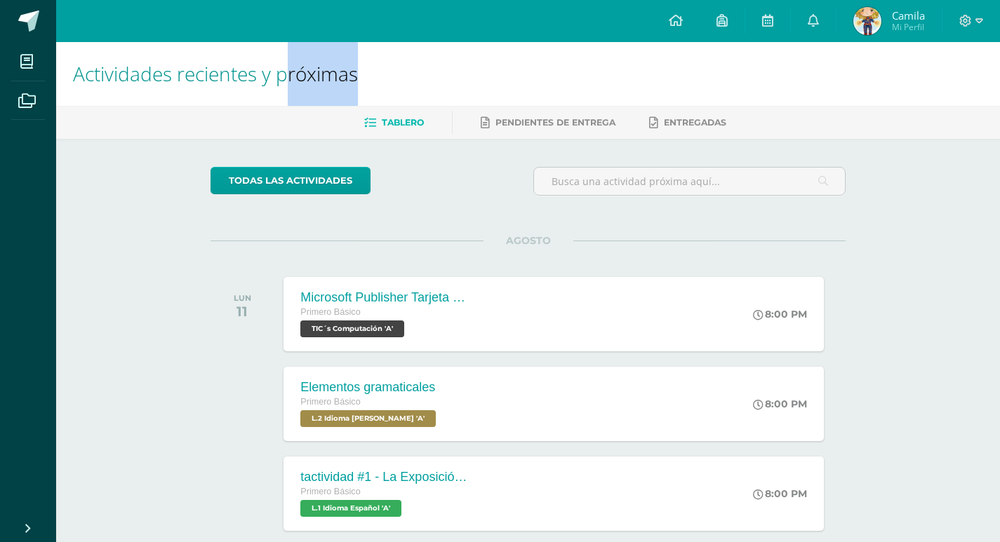
drag, startPoint x: 365, startPoint y: 77, endPoint x: 362, endPoint y: 67, distance: 10.2
click at [362, 67] on h1 "Actividades recientes y próximas" at bounding box center [528, 74] width 910 height 64
drag, startPoint x: 362, startPoint y: 67, endPoint x: 406, endPoint y: 65, distance: 44.3
click at [371, 67] on h1 "Actividades recientes y próximas" at bounding box center [528, 74] width 910 height 64
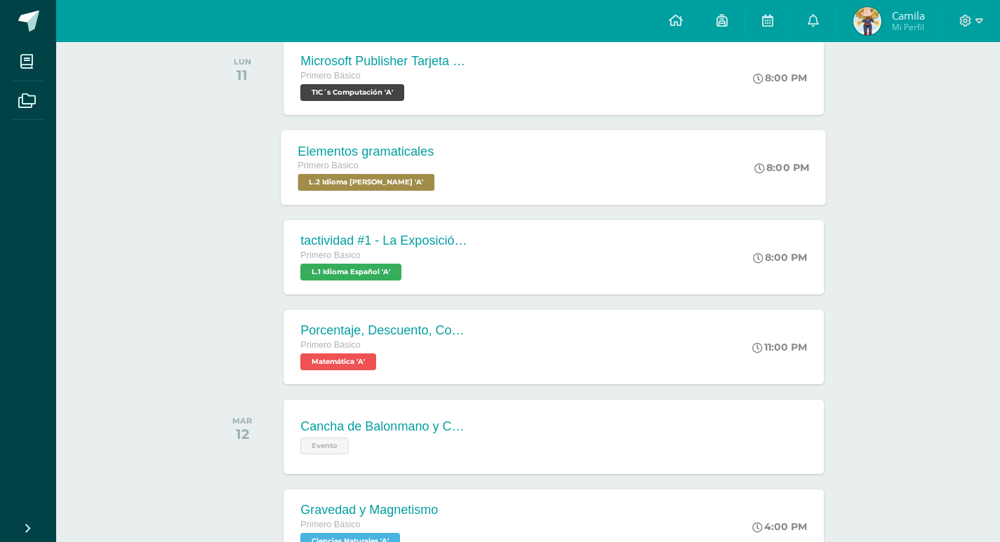
scroll to position [70, 0]
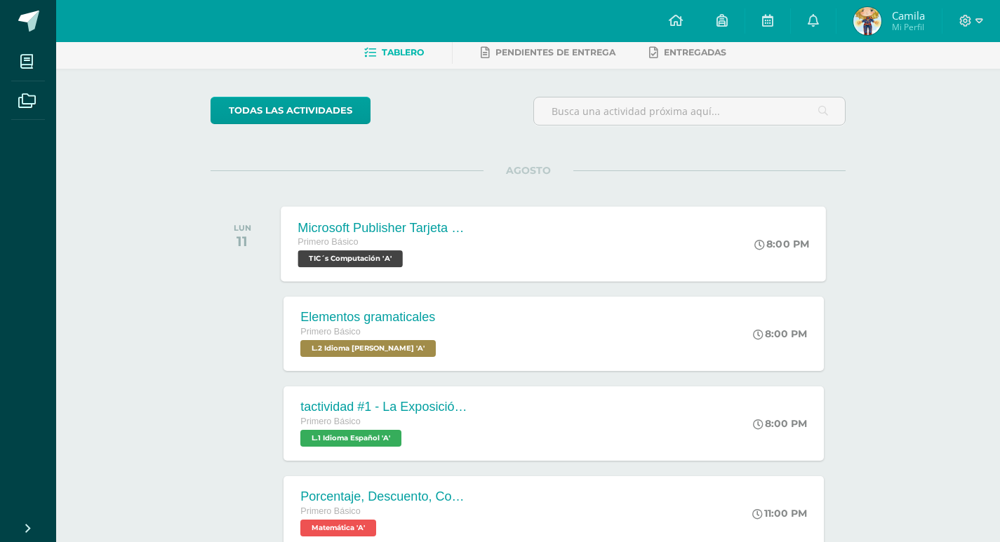
click at [446, 244] on div "Primero Básico" at bounding box center [383, 242] width 170 height 15
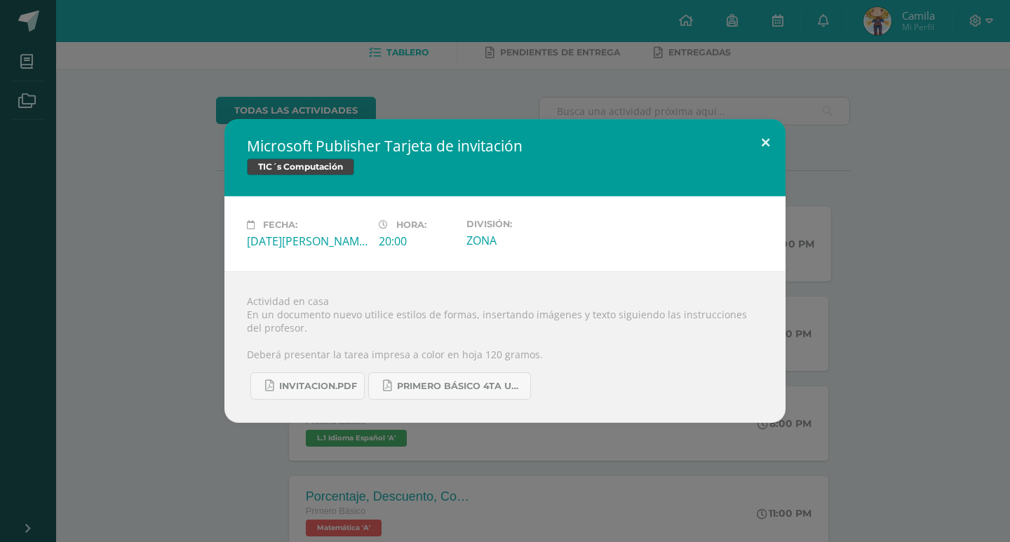
click at [774, 142] on button at bounding box center [766, 143] width 40 height 48
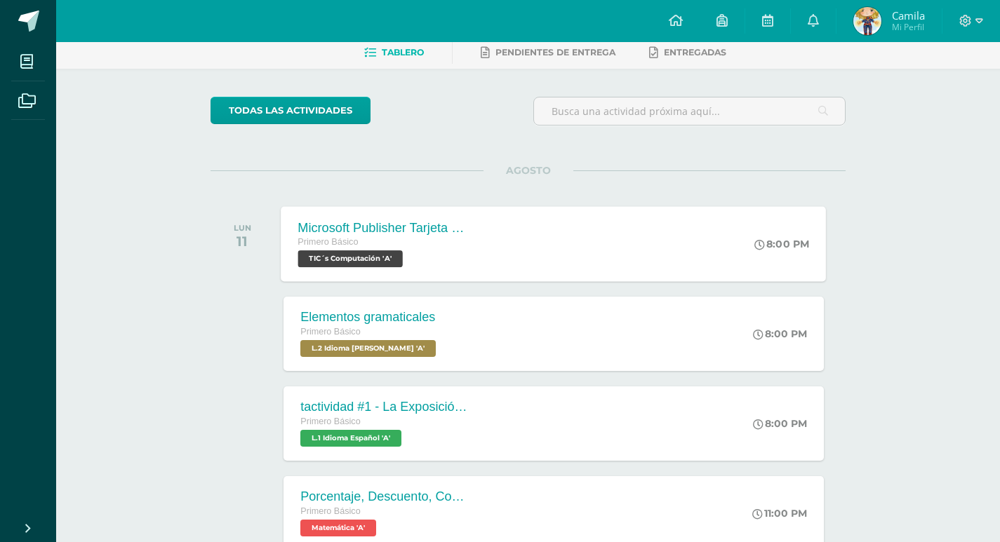
click at [975, 11] on div at bounding box center [971, 21] width 58 height 42
click at [971, 16] on icon at bounding box center [965, 21] width 13 height 13
click at [917, 92] on span "Cerrar sesión" at bounding box center [935, 95] width 63 height 13
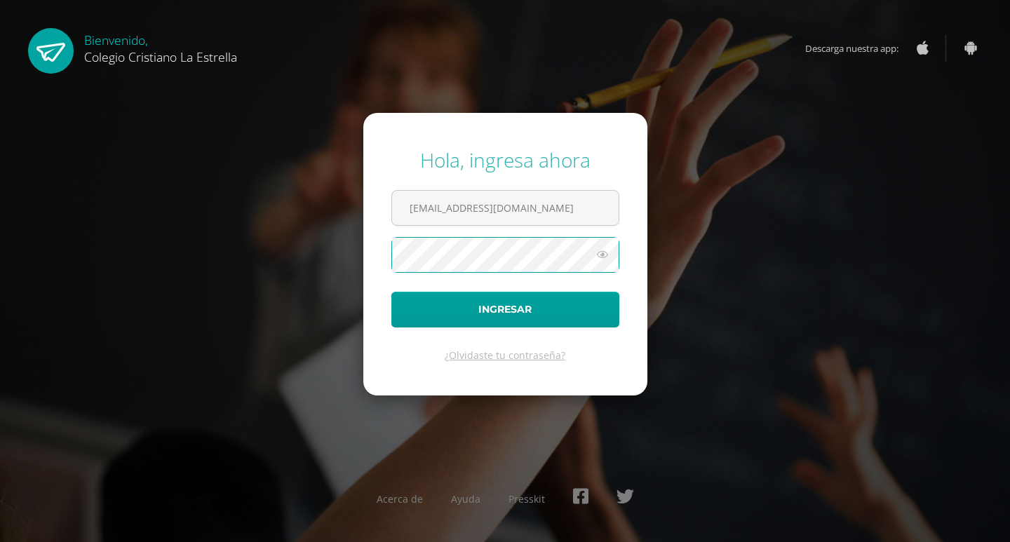
type input "2021090@laestrella.edu.gt"
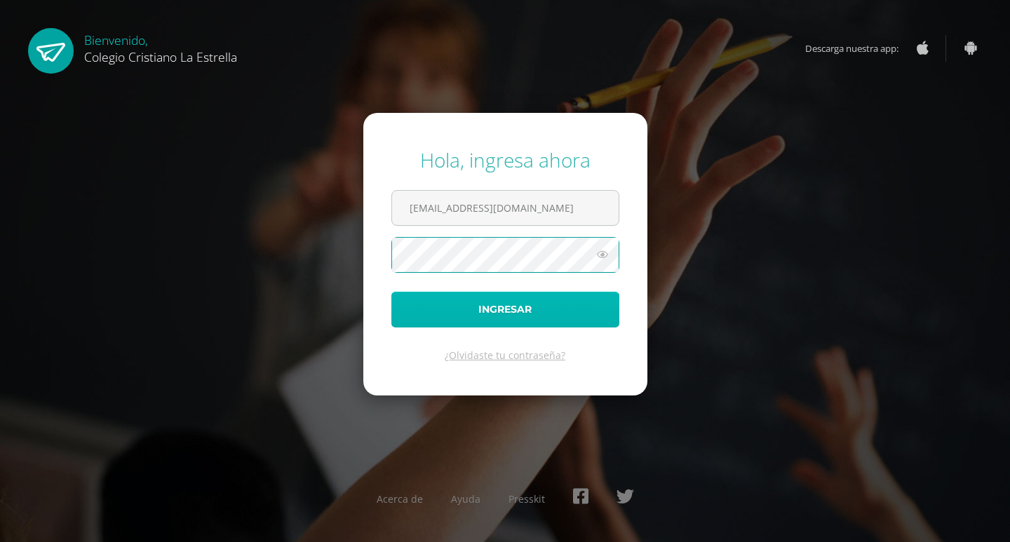
click at [555, 324] on button "Ingresar" at bounding box center [505, 310] width 228 height 36
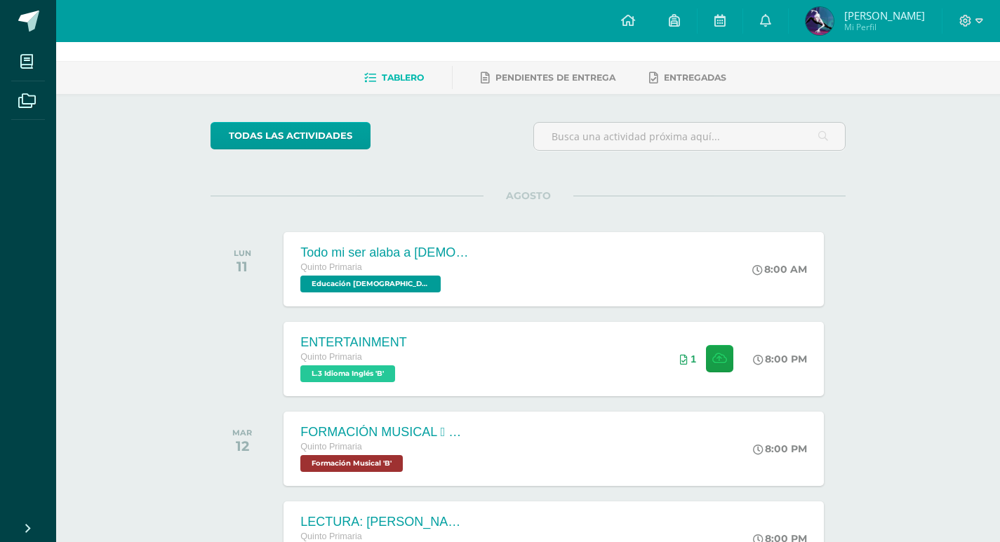
scroll to position [70, 0]
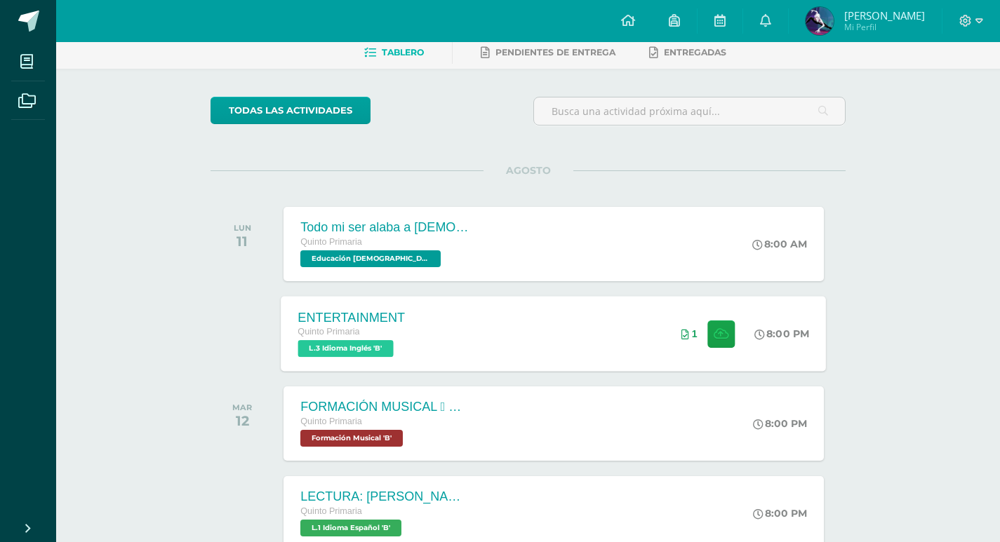
click at [419, 319] on div "ENTERTAINMENT Quinto Primaria L.3 Idioma Inglés 'B'" at bounding box center [351, 333] width 141 height 75
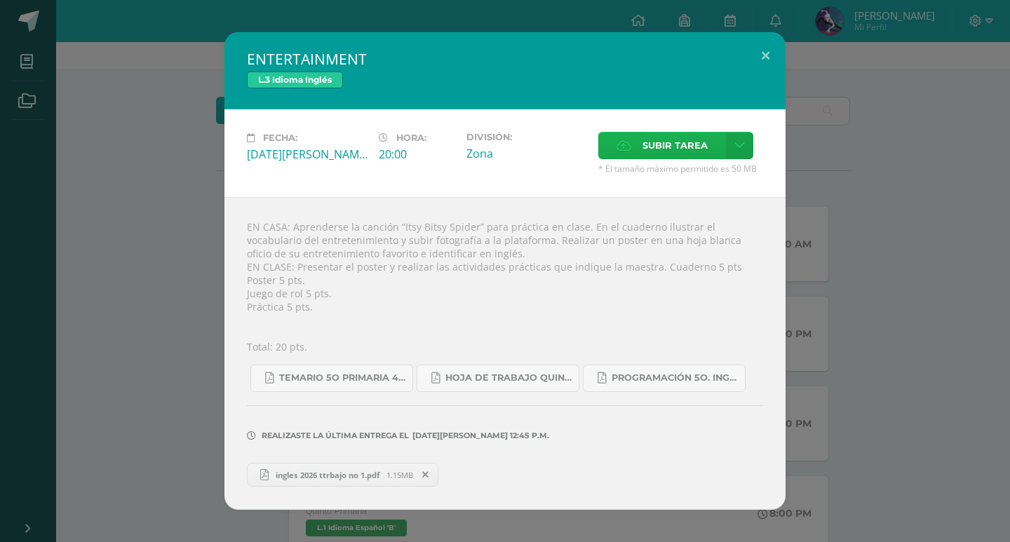
click at [648, 146] on span "Subir tarea" at bounding box center [675, 146] width 65 height 26
click at [0, 0] on input "Subir tarea" at bounding box center [0, 0] width 0 height 0
click at [622, 156] on label "Subir tarea" at bounding box center [662, 145] width 128 height 27
click at [0, 0] on input "Subir tarea" at bounding box center [0, 0] width 0 height 0
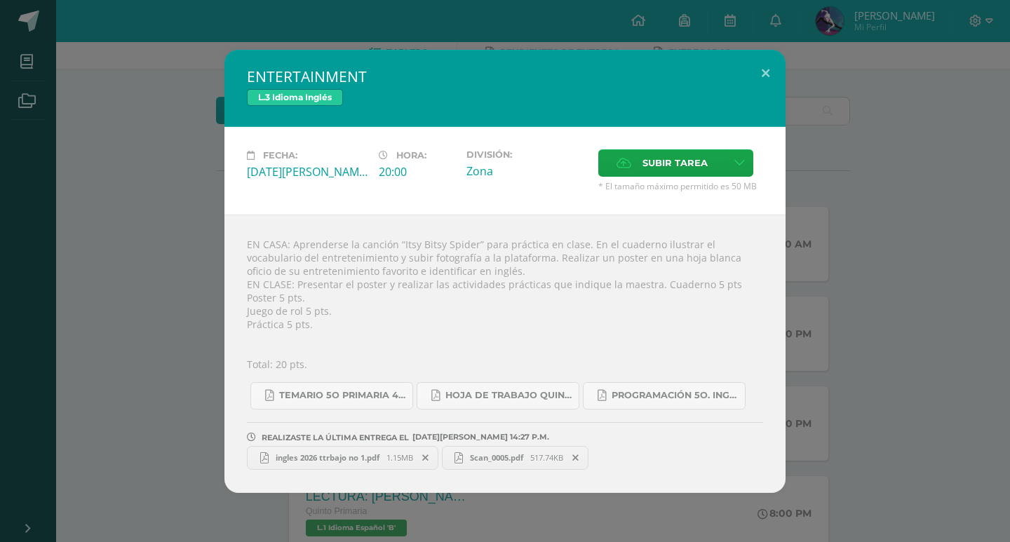
click at [530, 454] on span "Scan_0005.pdf" at bounding box center [496, 458] width 67 height 11
click at [775, 79] on button at bounding box center [766, 74] width 40 height 48
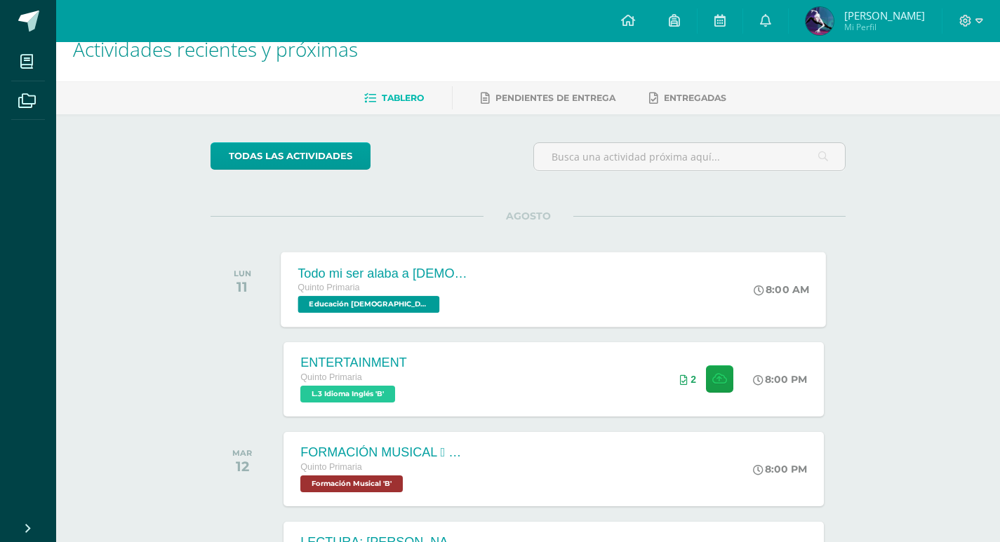
scroll to position [0, 0]
